Goal: Task Accomplishment & Management: Use online tool/utility

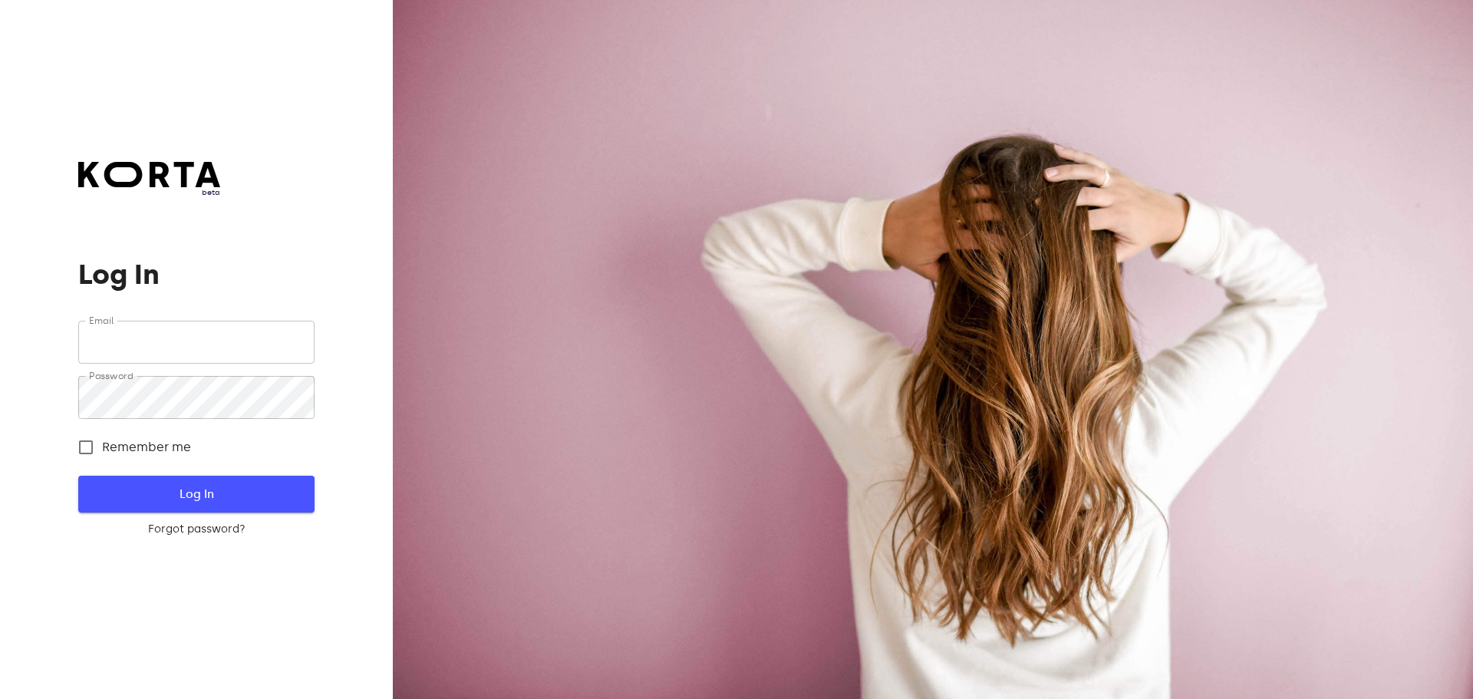
type input "[EMAIL_ADDRESS][DOMAIN_NAME]"
click at [223, 497] on span "Log In" at bounding box center [196, 494] width 186 height 20
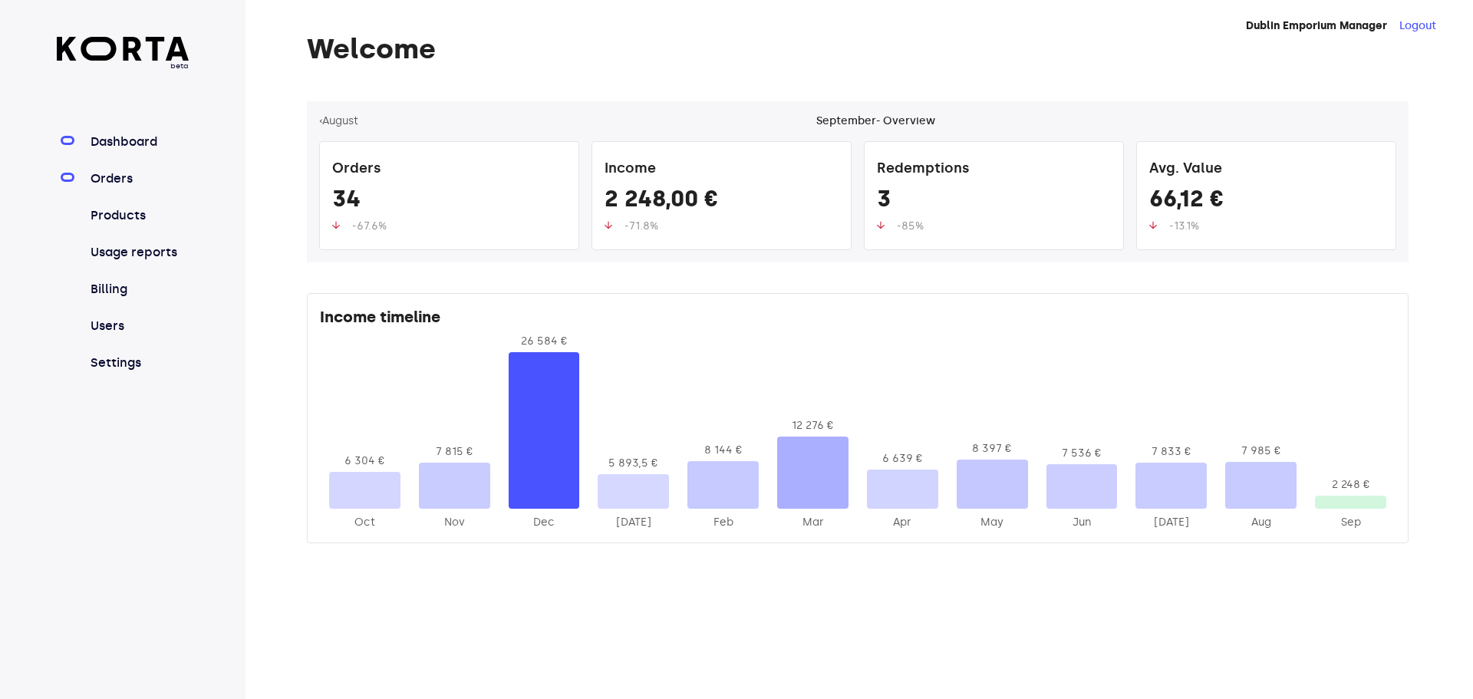
click at [92, 178] on link "Orders" at bounding box center [138, 179] width 102 height 18
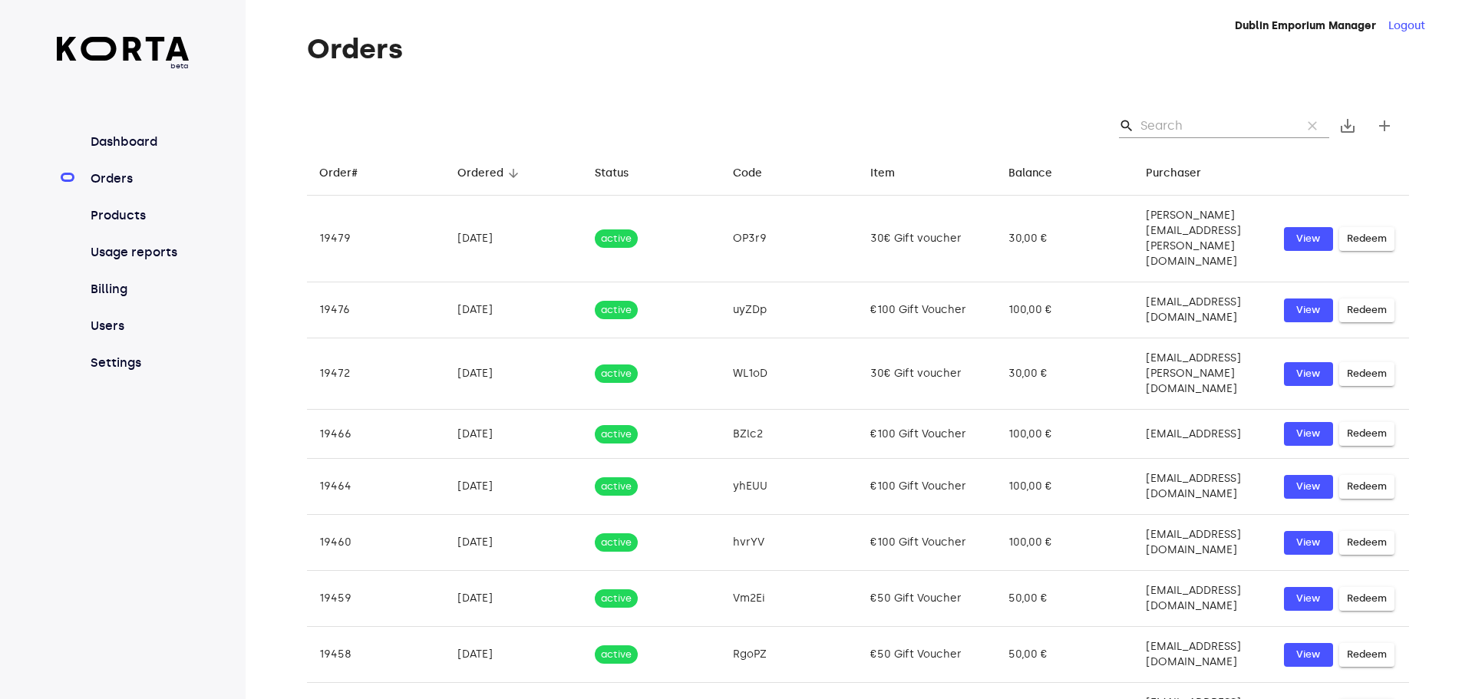
click at [1150, 131] on input "Search" at bounding box center [1214, 126] width 149 height 25
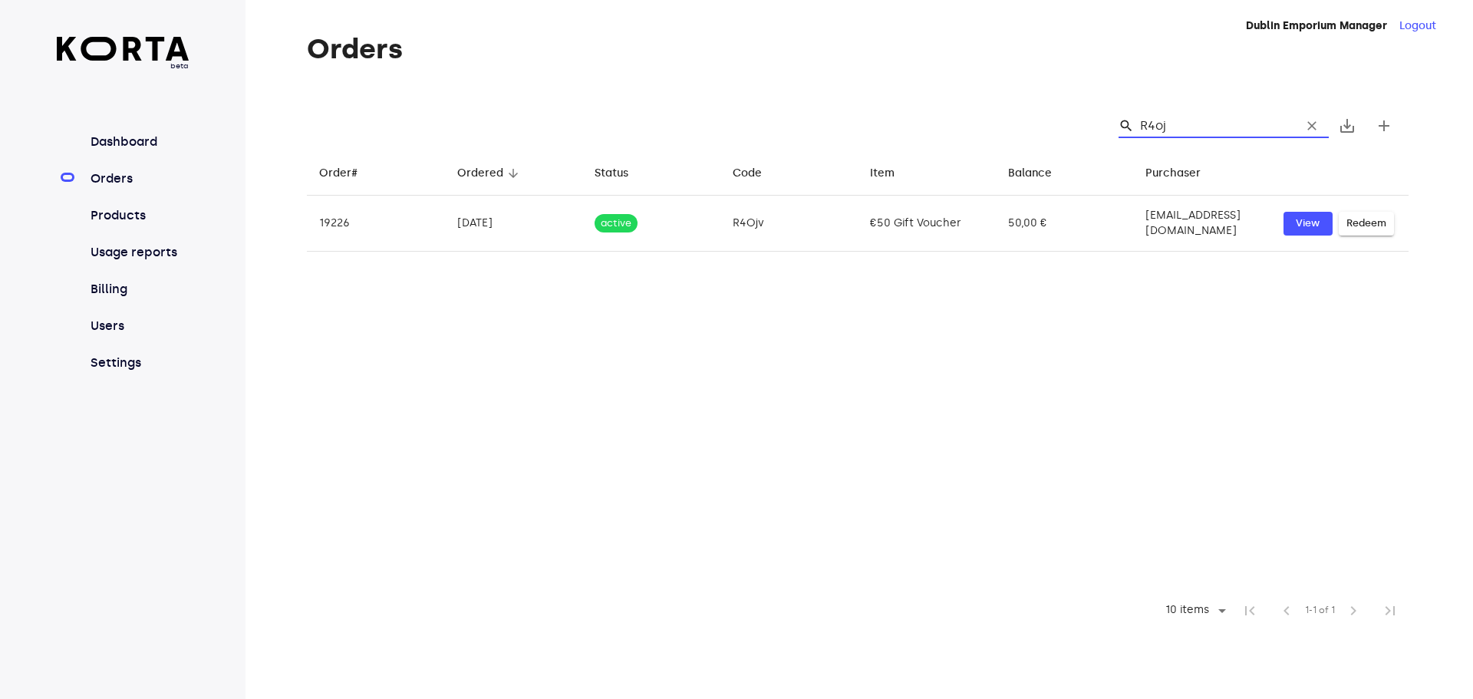
type input "R4ojv"
drag, startPoint x: 1182, startPoint y: 128, endPoint x: 1116, endPoint y: 122, distance: 66.3
click at [1136, 121] on div "search R4ojv clear" at bounding box center [1224, 126] width 210 height 25
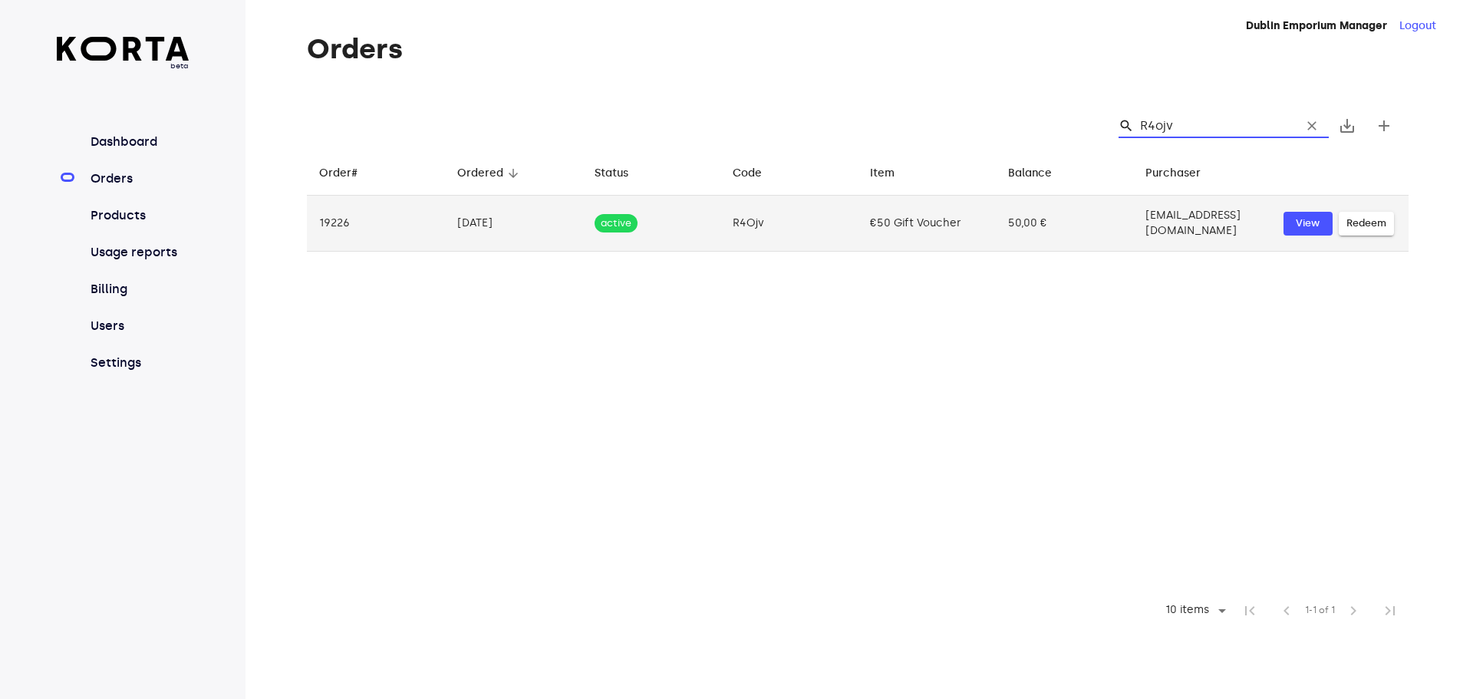
click at [1372, 219] on span "Redeem" at bounding box center [1367, 224] width 40 height 18
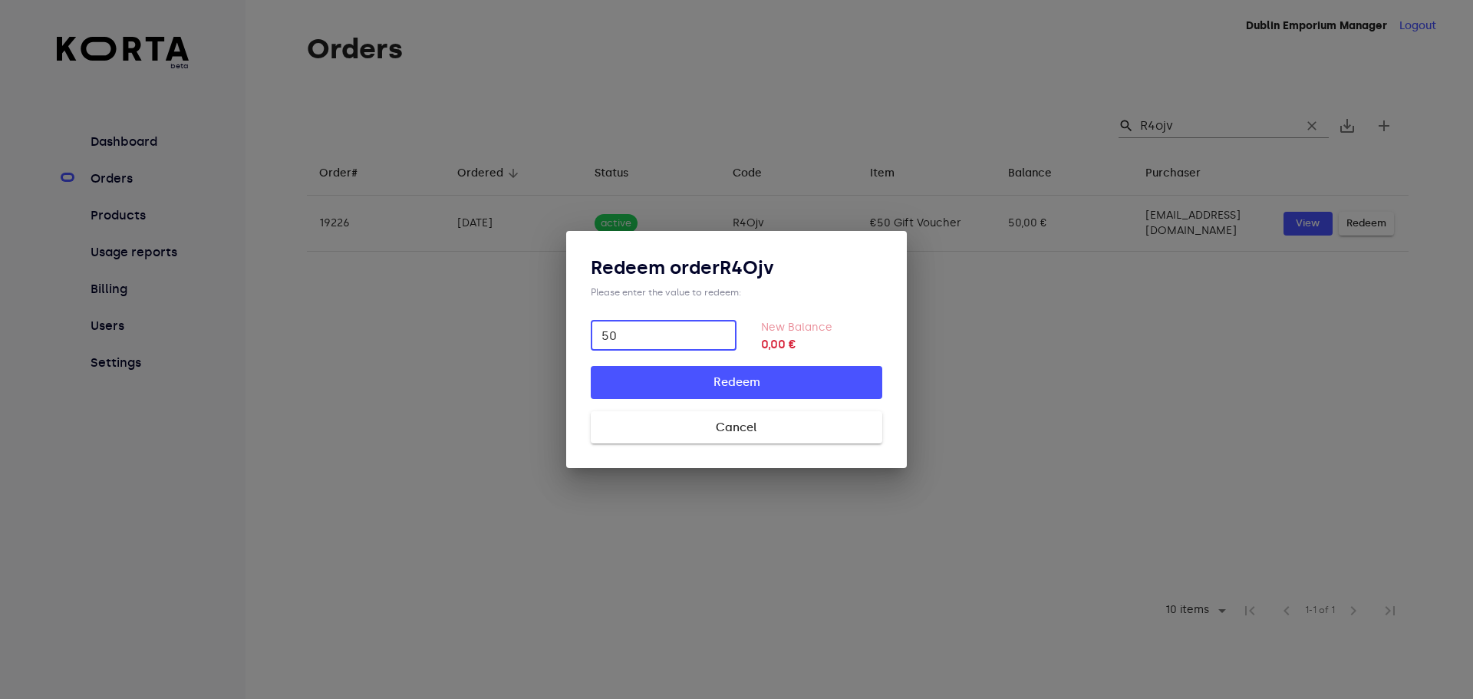
type input "50"
click at [764, 380] on span "Redeem" at bounding box center [736, 382] width 243 height 20
